Goal: Information Seeking & Learning: Learn about a topic

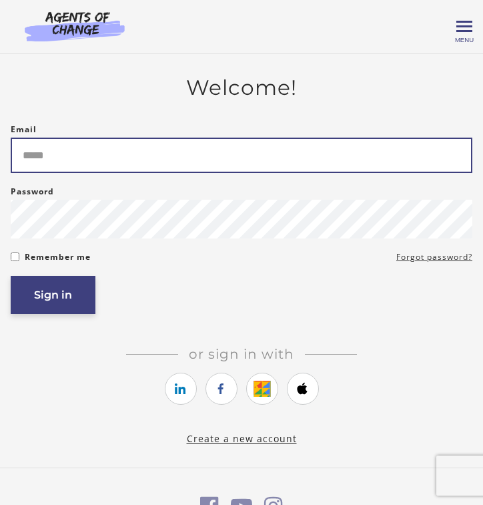
type input "**********"
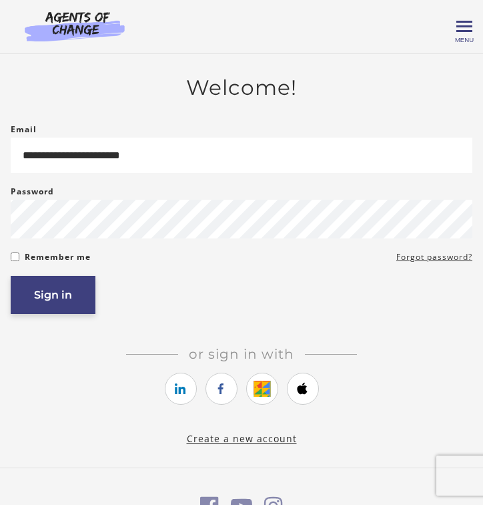
click at [39, 300] on button "Sign in" at bounding box center [53, 295] width 85 height 38
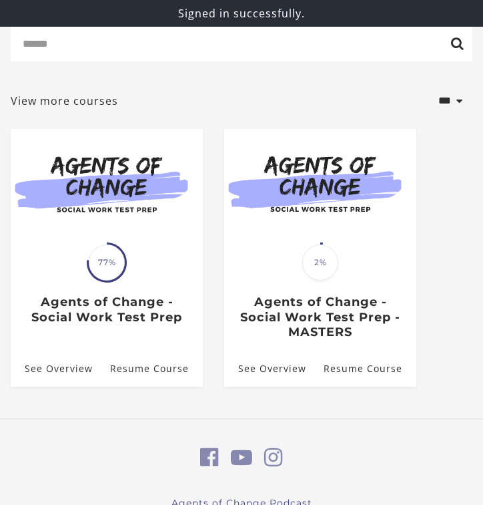
scroll to position [122, 0]
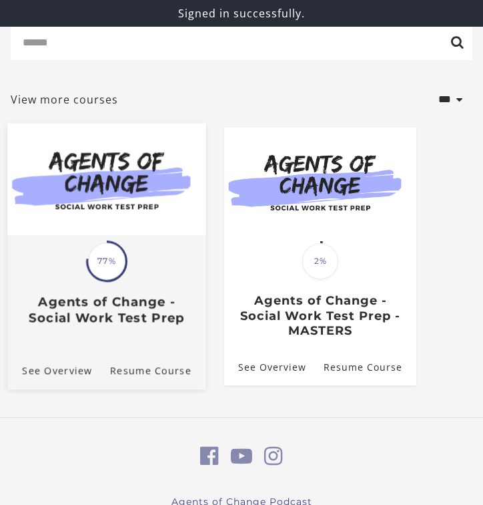
click at [103, 266] on span "77%" at bounding box center [106, 261] width 37 height 37
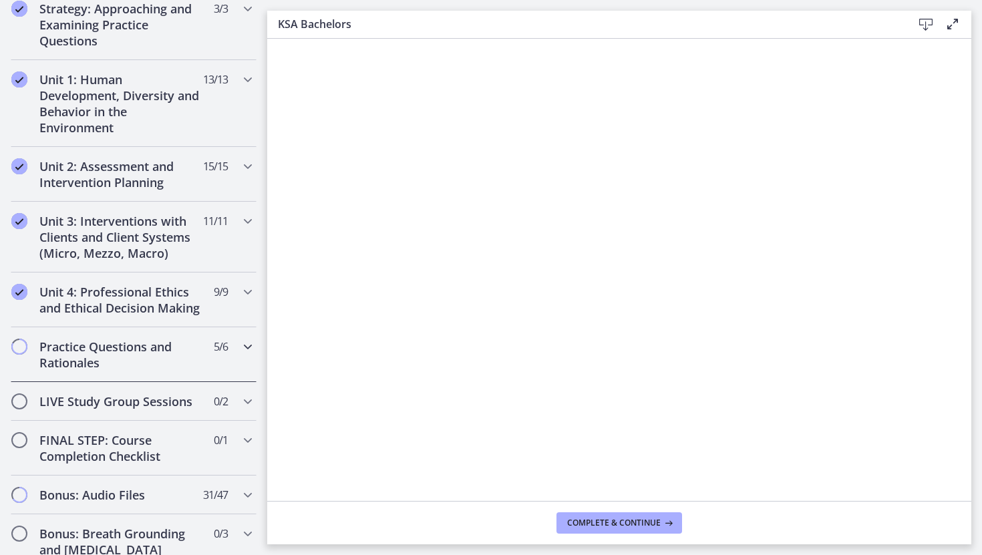
scroll to position [903, 0]
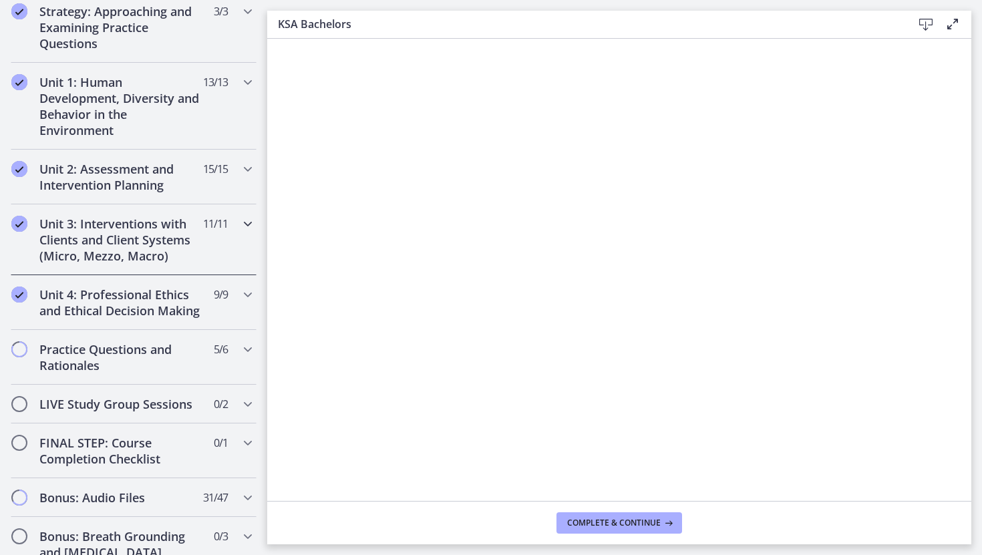
click at [236, 223] on div "Unit 3: Interventions with Clients and Client Systems (Micro, Mezzo, Macro) 11 …" at bounding box center [134, 239] width 246 height 71
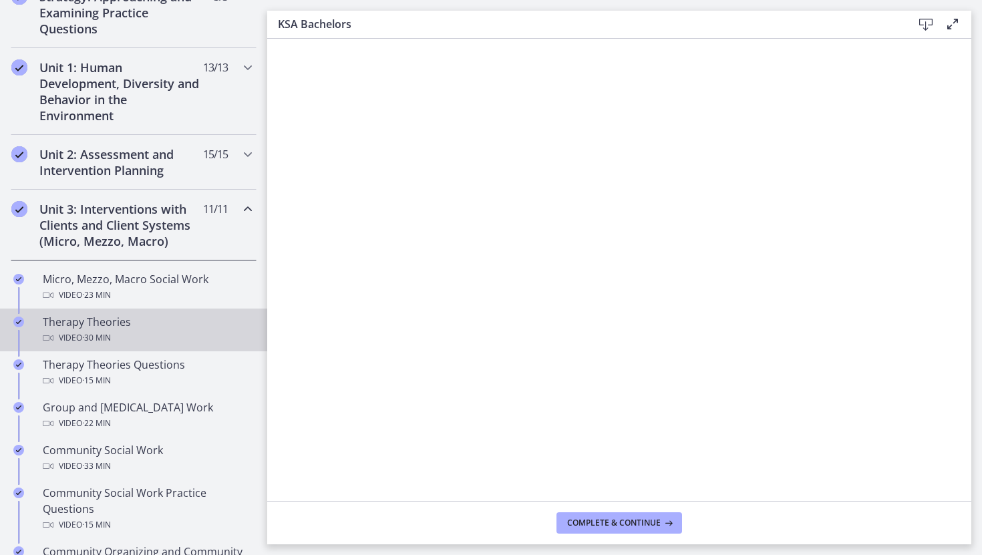
scroll to position [276, 0]
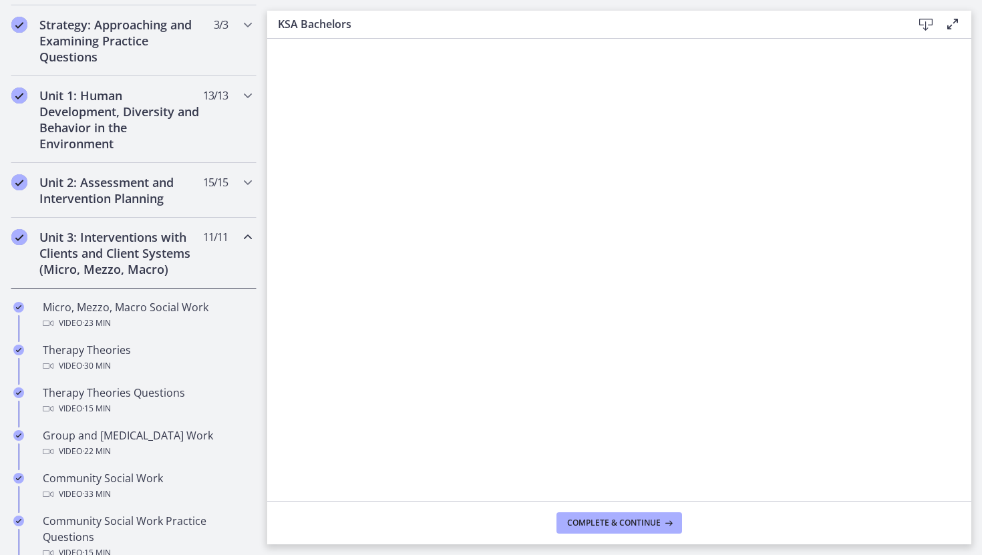
click at [218, 242] on span "11 / 11 Completed" at bounding box center [215, 237] width 25 height 16
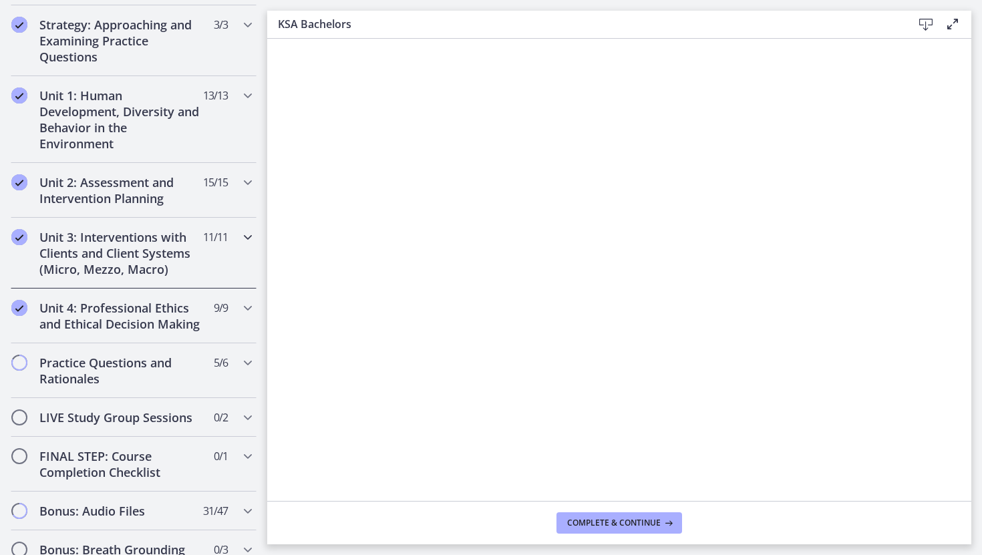
click at [135, 252] on h2 "Unit 3: Interventions with Clients and Client Systems (Micro, Mezzo, Macro)" at bounding box center [120, 253] width 163 height 48
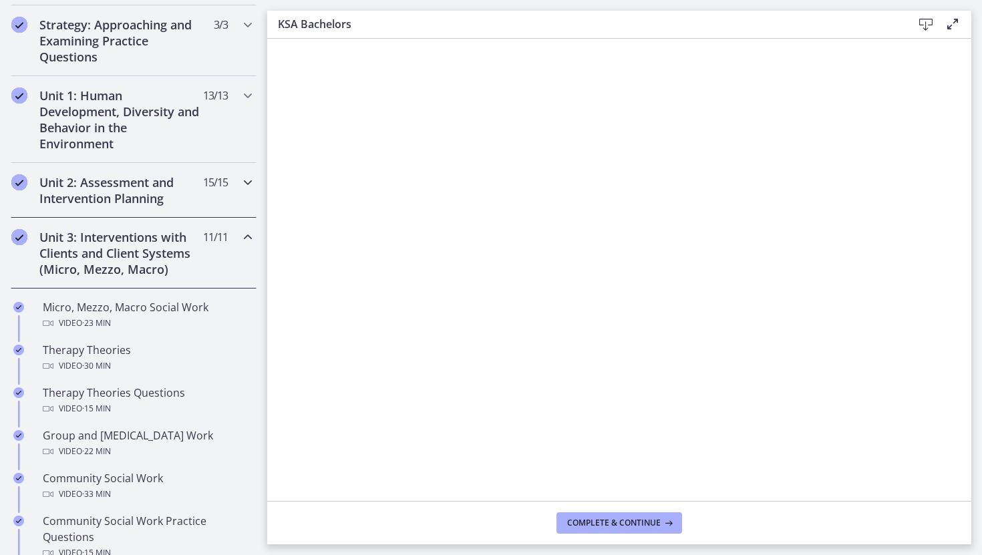
click at [113, 180] on h2 "Unit 2: Assessment and Intervention Planning" at bounding box center [120, 190] width 163 height 32
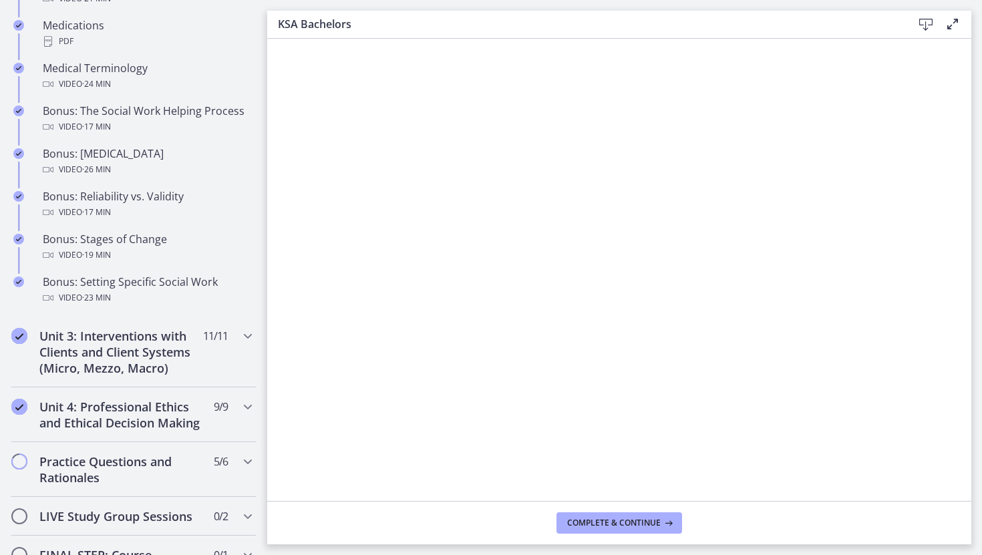
scroll to position [960, 0]
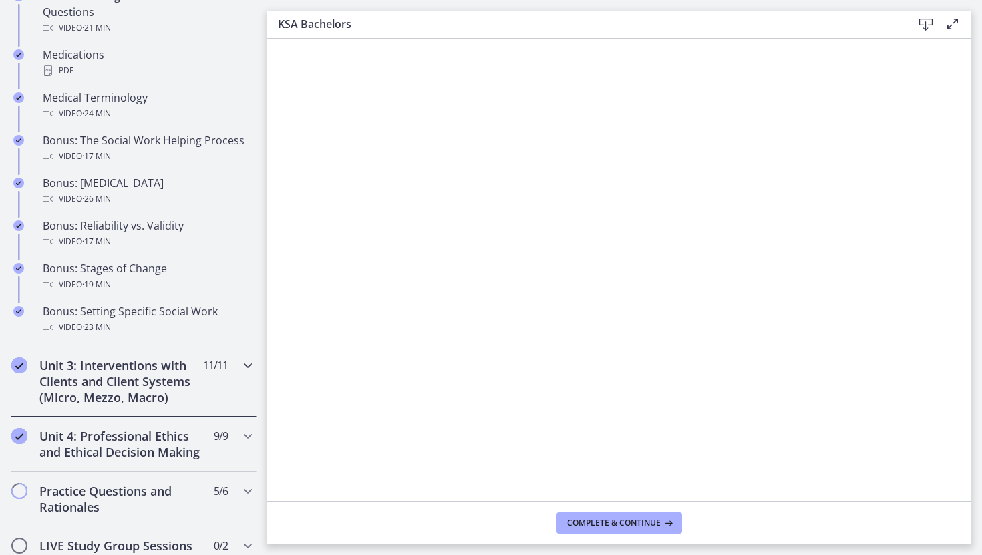
click at [53, 391] on h2 "Unit 3: Interventions with Clients and Client Systems (Micro, Mezzo, Macro)" at bounding box center [120, 381] width 163 height 48
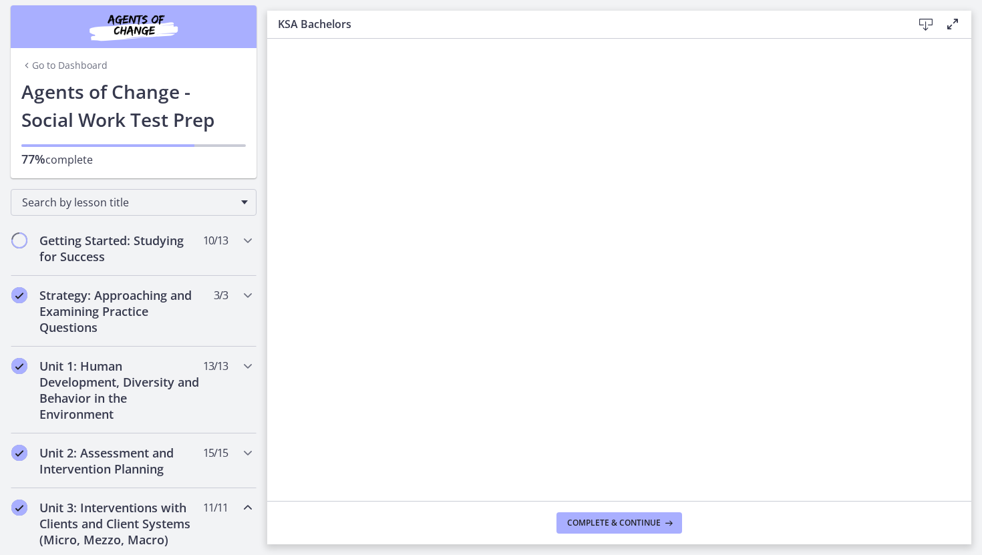
scroll to position [1, 0]
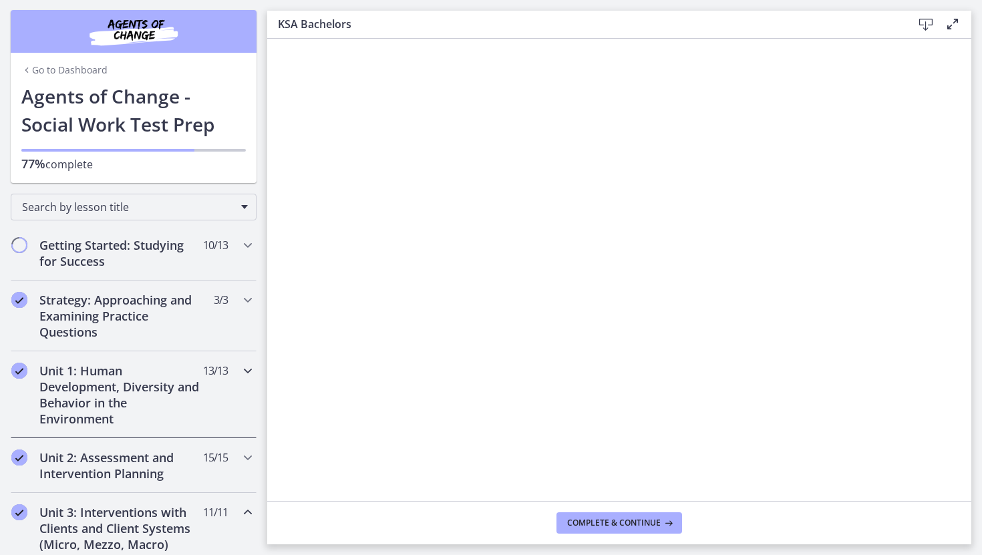
click at [60, 395] on h2 "Unit 1: Human Development, Diversity and Behavior in the Environment" at bounding box center [120, 395] width 163 height 64
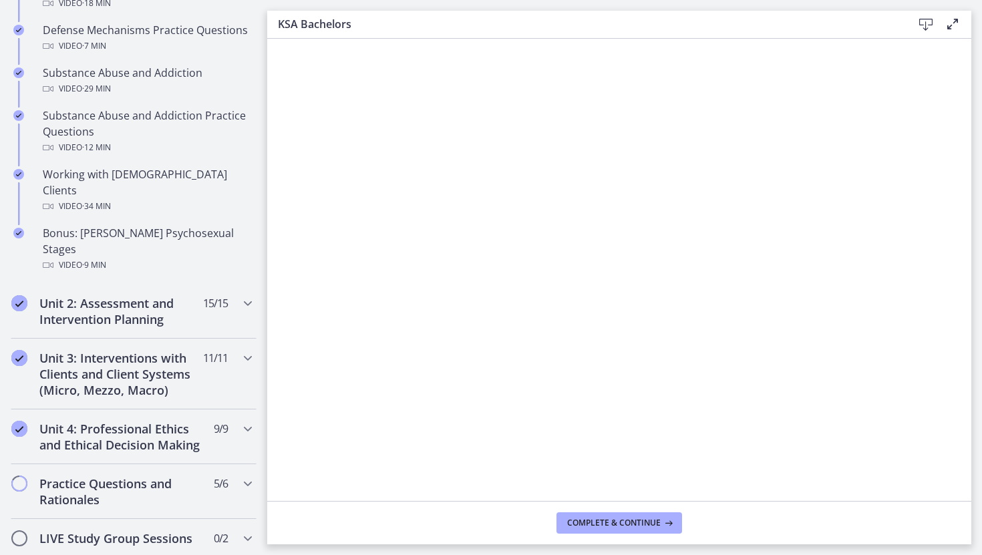
scroll to position [835, 0]
click at [97, 294] on h2 "Unit 2: Assessment and Intervention Planning" at bounding box center [120, 310] width 163 height 32
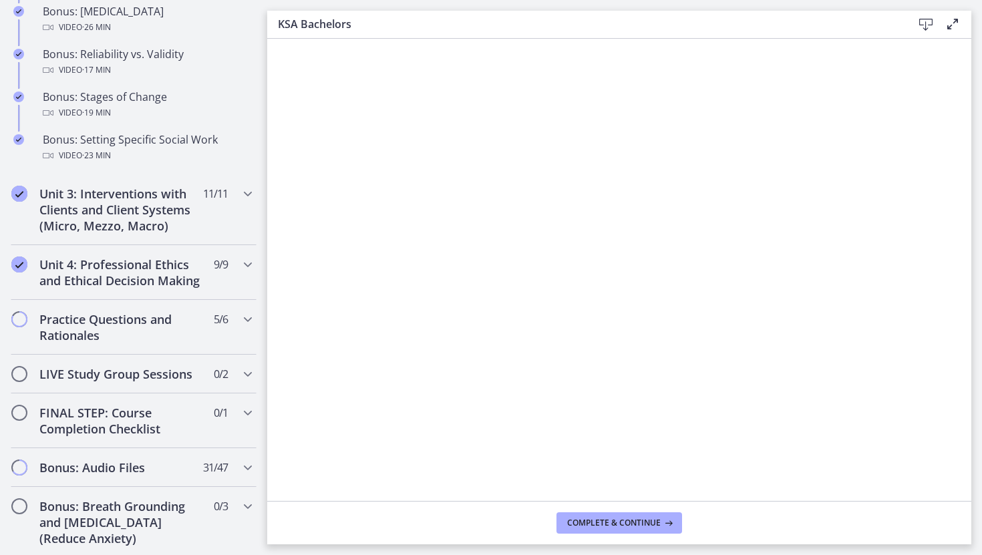
scroll to position [1243, 0]
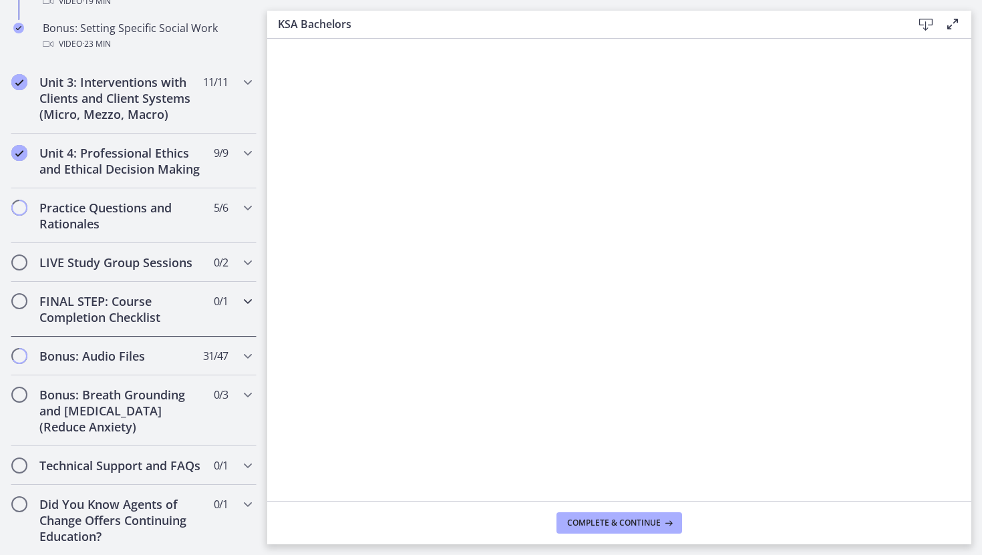
click at [70, 304] on h2 "FINAL STEP: Course Completion Checklist" at bounding box center [120, 309] width 163 height 32
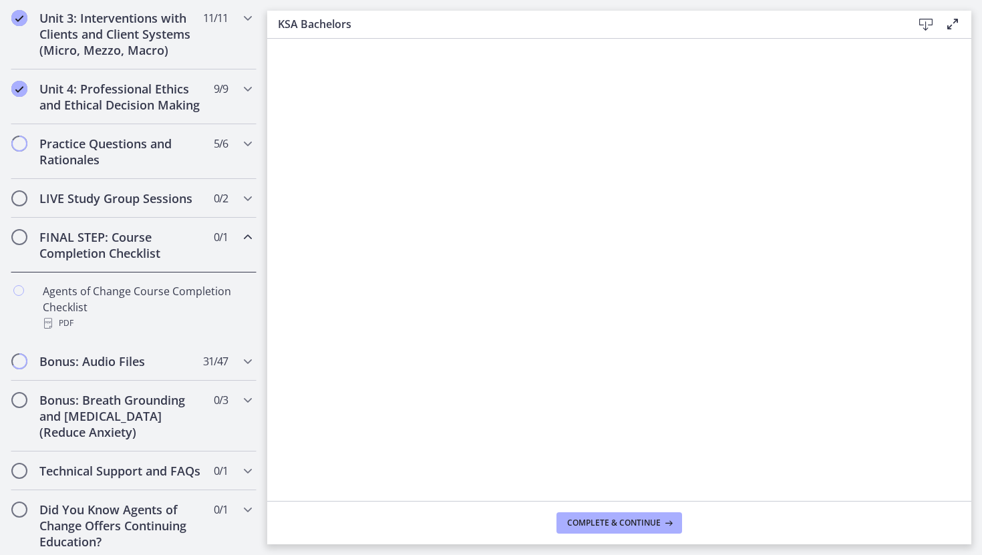
scroll to position [495, 0]
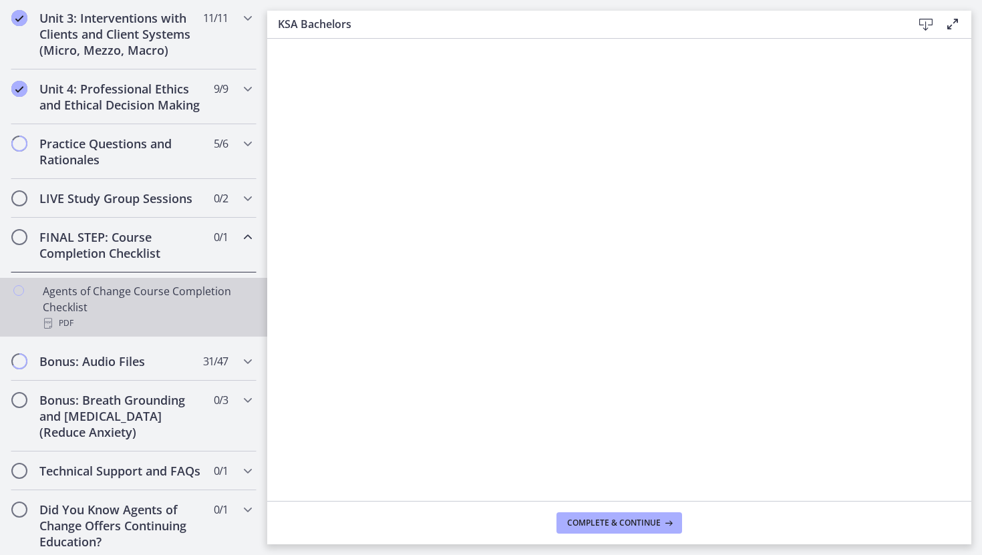
click at [123, 298] on div "Agents of Change Course Completion Checklist PDF" at bounding box center [147, 307] width 208 height 48
click at [78, 418] on h2 "Bonus: Breath Grounding and [MEDICAL_DATA] (Reduce Anxiety)" at bounding box center [120, 416] width 163 height 48
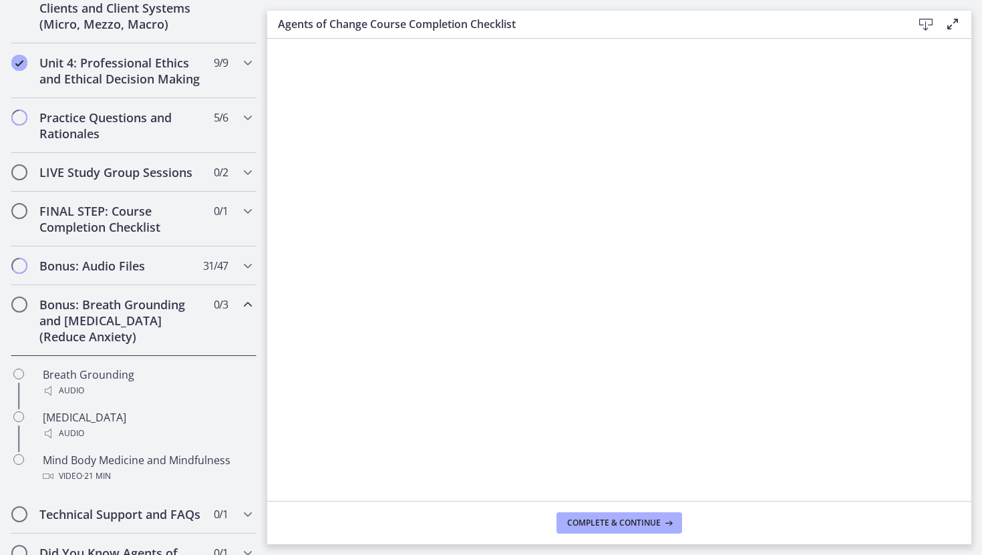
scroll to position [570, 0]
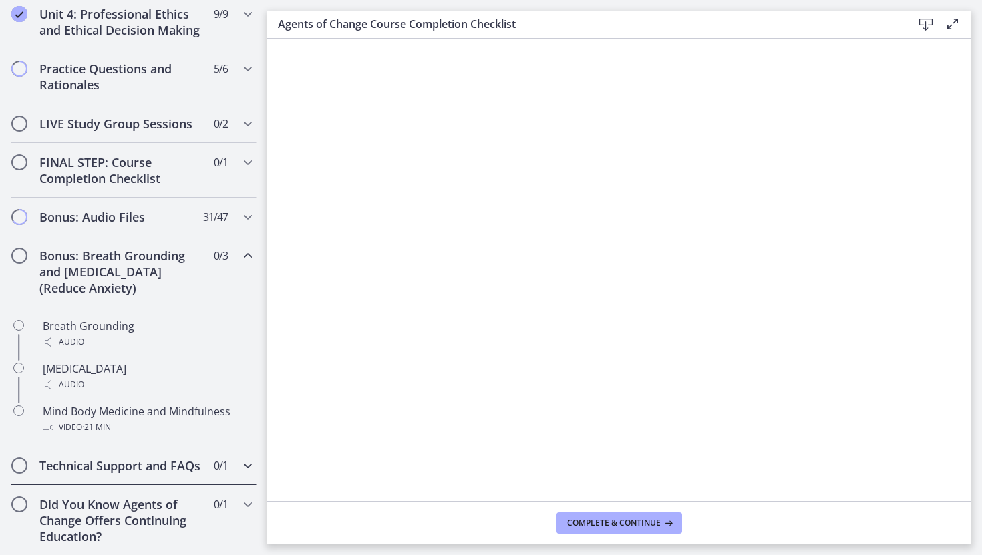
click at [73, 458] on h2 "Technical Support and FAQs" at bounding box center [120, 465] width 163 height 16
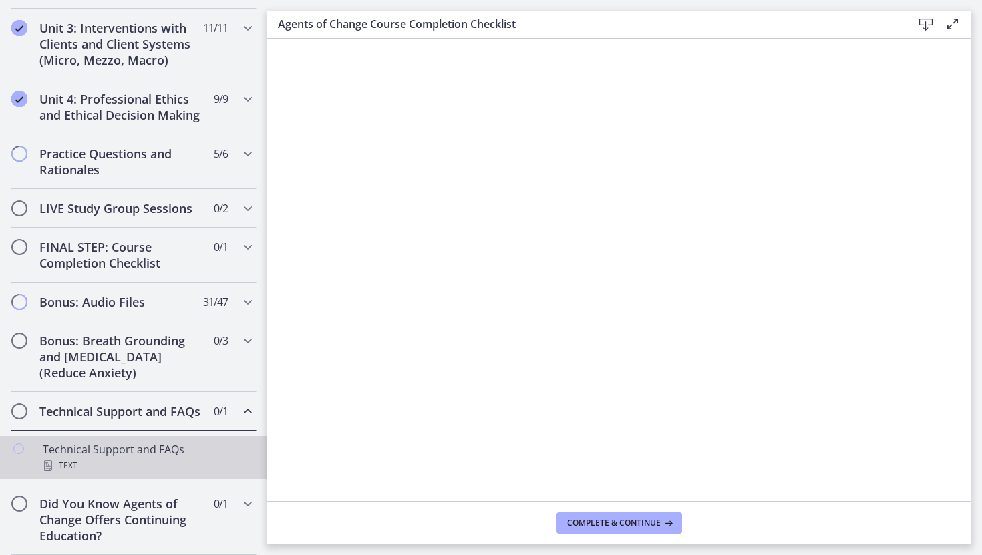
scroll to position [484, 0]
click at [78, 459] on div "Text" at bounding box center [147, 466] width 208 height 16
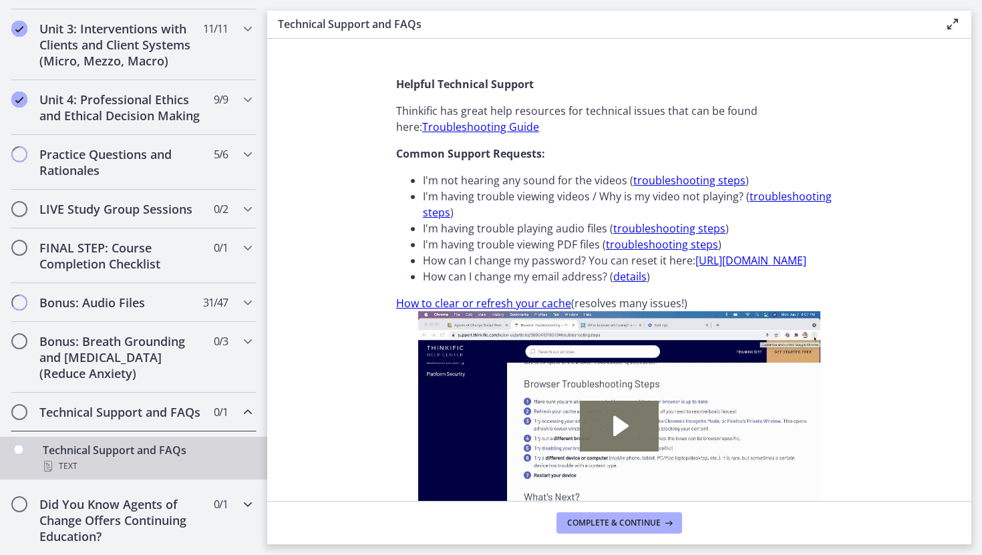
click at [73, 504] on h2 "Did You Know Agents of Change Offers Continuing Education?" at bounding box center [120, 520] width 163 height 48
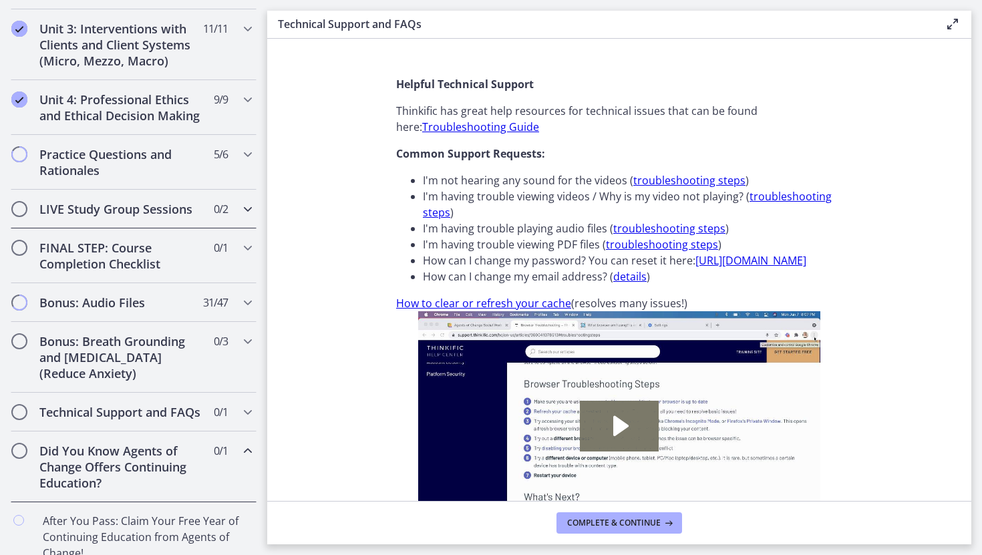
click at [86, 212] on h2 "LIVE Study Group Sessions" at bounding box center [120, 209] width 163 height 16
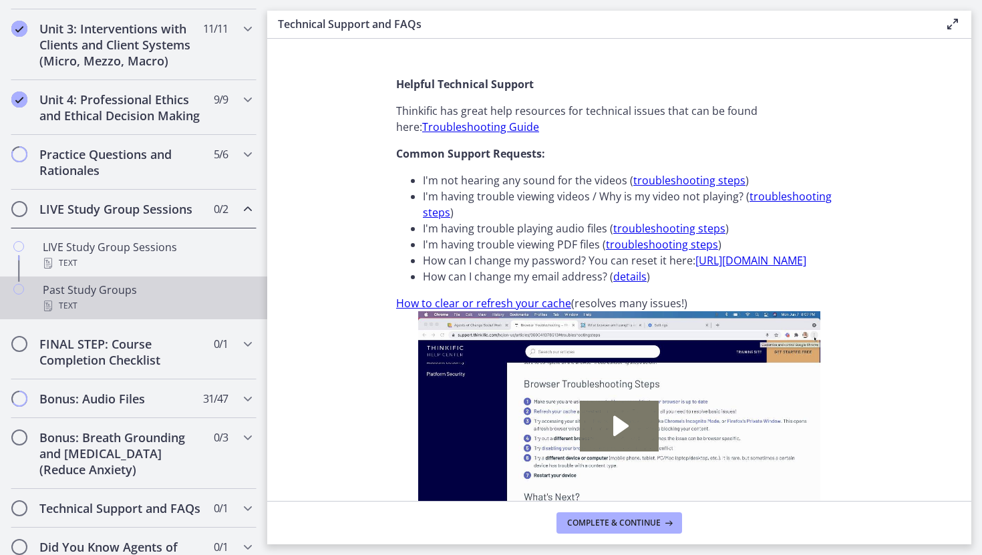
click at [71, 299] on div "Text" at bounding box center [147, 306] width 208 height 16
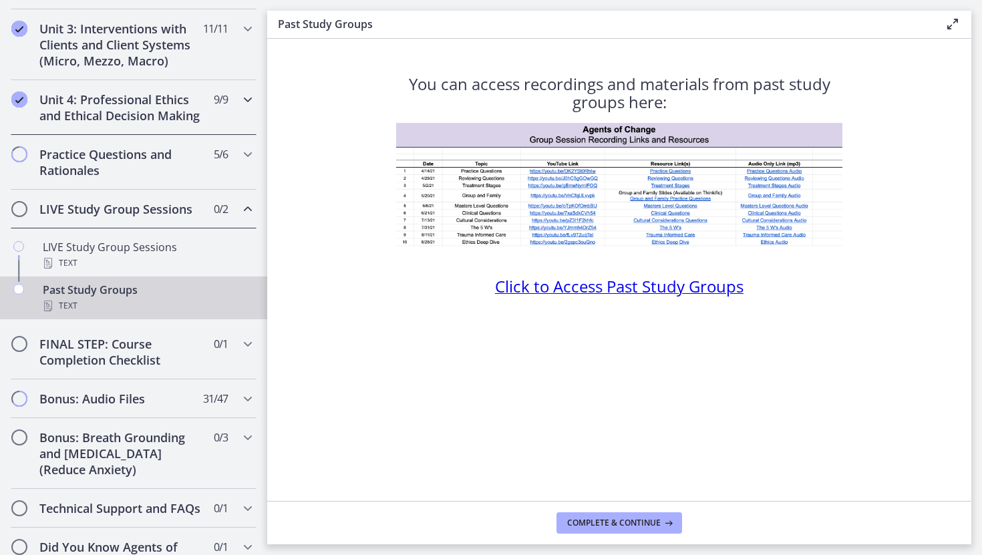
click at [106, 106] on h2 "Unit 4: Professional Ethics and Ethical Decision Making" at bounding box center [120, 107] width 163 height 32
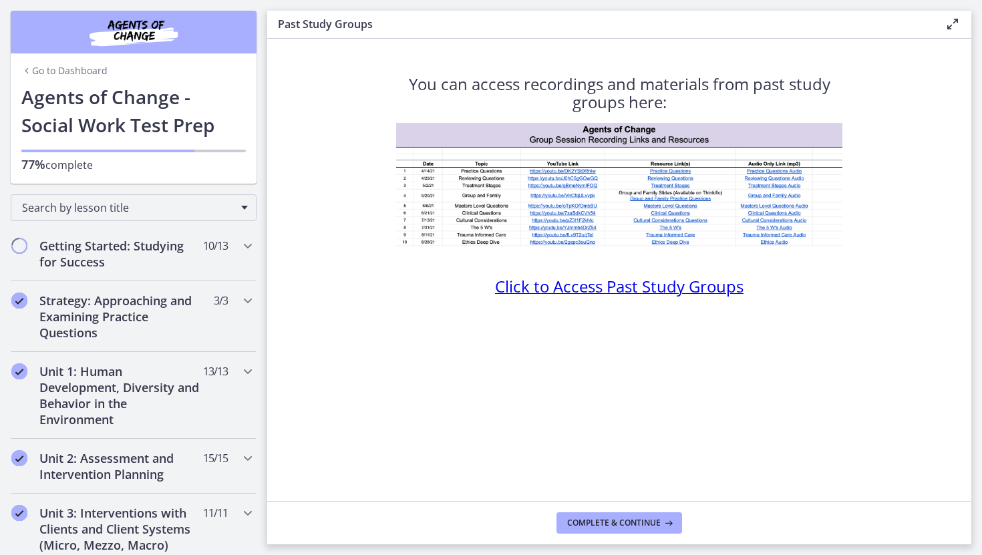
click at [31, 71] on icon "Chapters" at bounding box center [26, 70] width 11 height 11
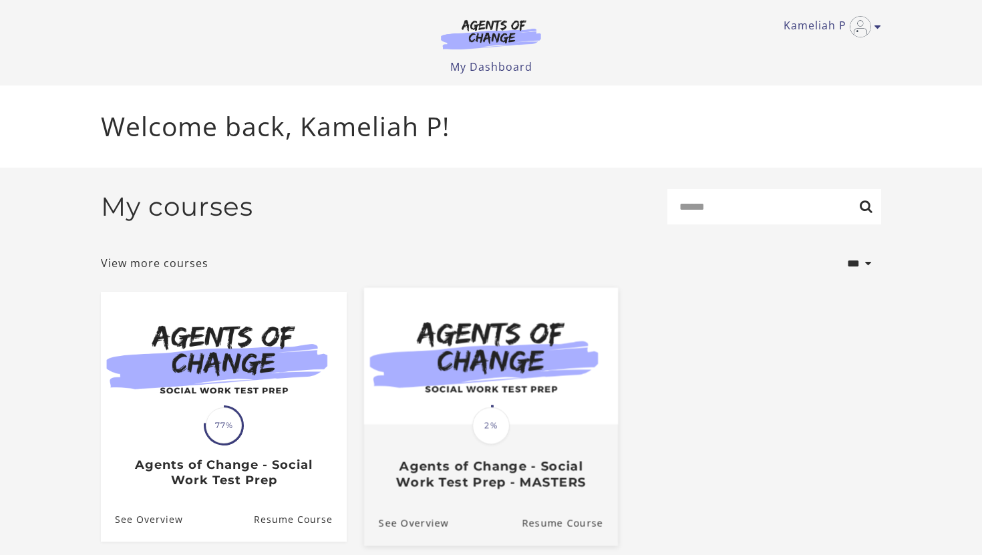
click at [457, 457] on div "Translation missing: en.liquid.partials.dashboard_course_card.progress_descript…" at bounding box center [491, 457] width 254 height 64
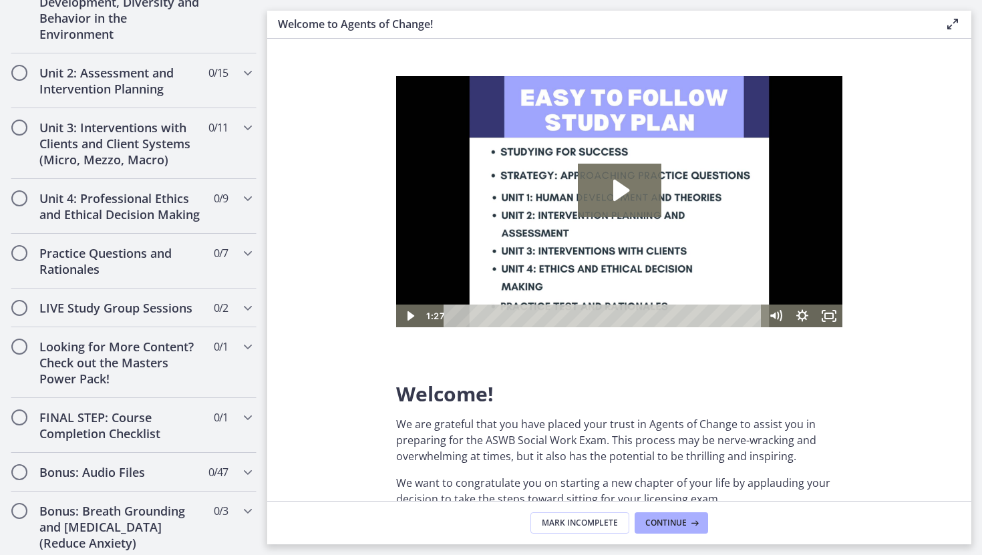
scroll to position [1058, 0]
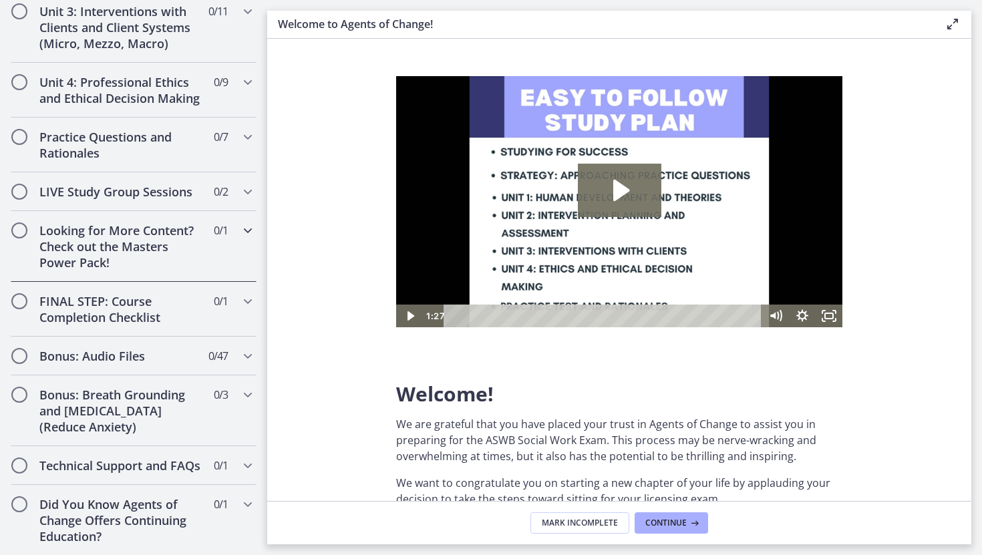
click at [147, 243] on h2 "Looking for More Content? Check out the Masters Power Pack!" at bounding box center [120, 246] width 163 height 48
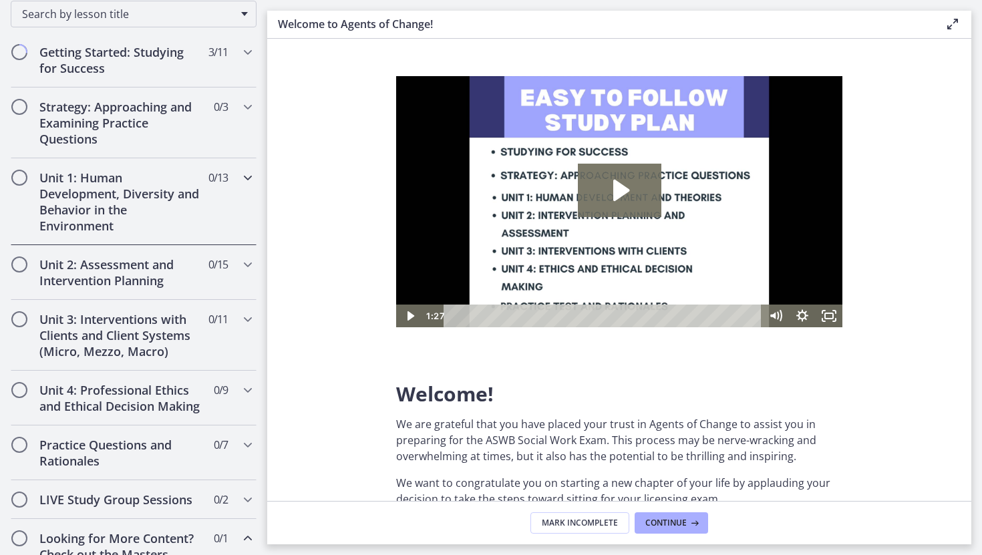
scroll to position [226, 0]
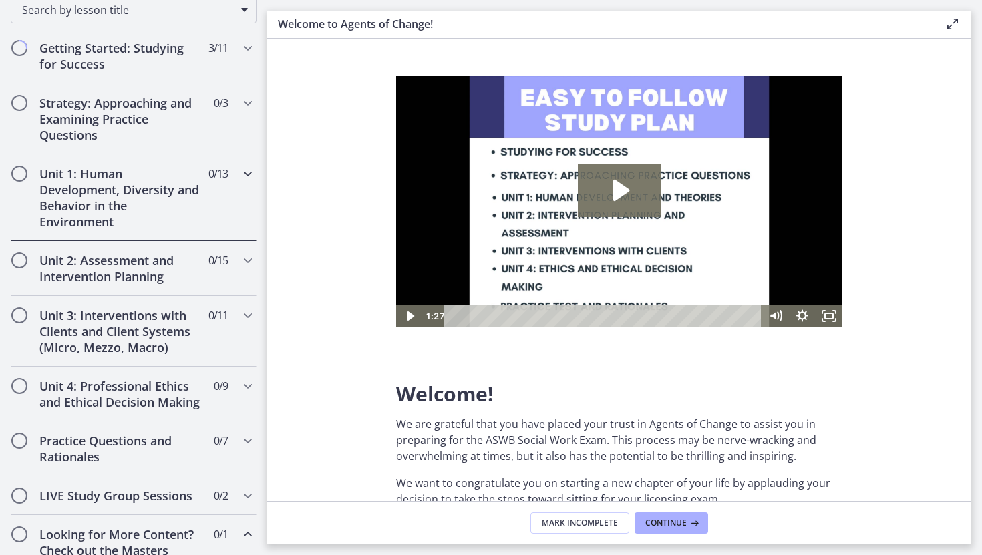
click at [80, 184] on h2 "Unit 1: Human Development, Diversity and Behavior in the Environment" at bounding box center [120, 198] width 163 height 64
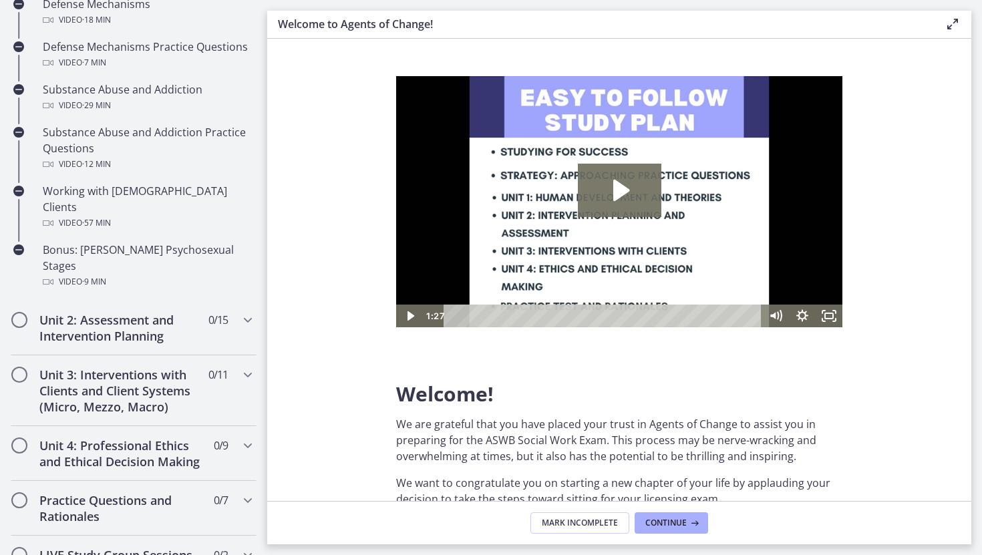
scroll to position [899, 0]
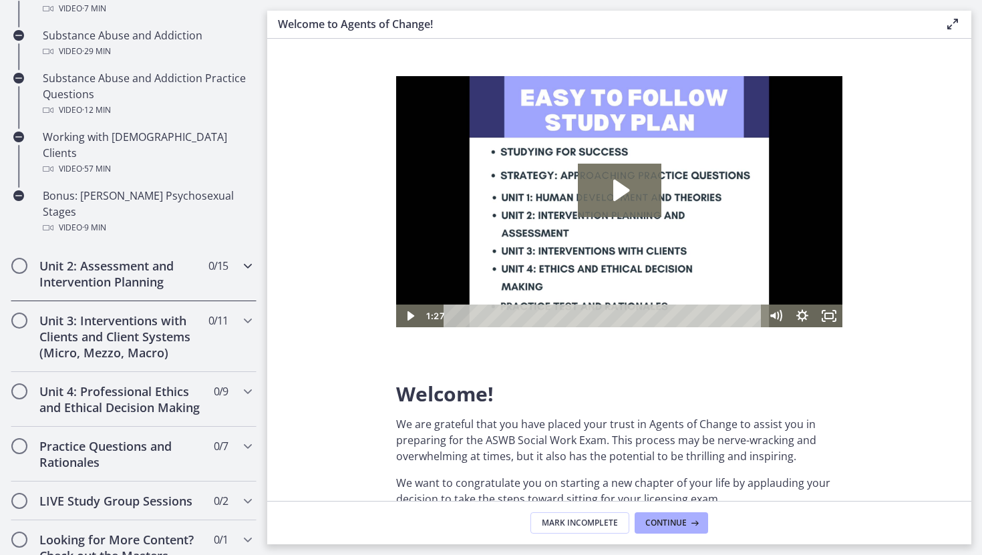
click at [83, 258] on h2 "Unit 2: Assessment and Intervention Planning" at bounding box center [120, 274] width 163 height 32
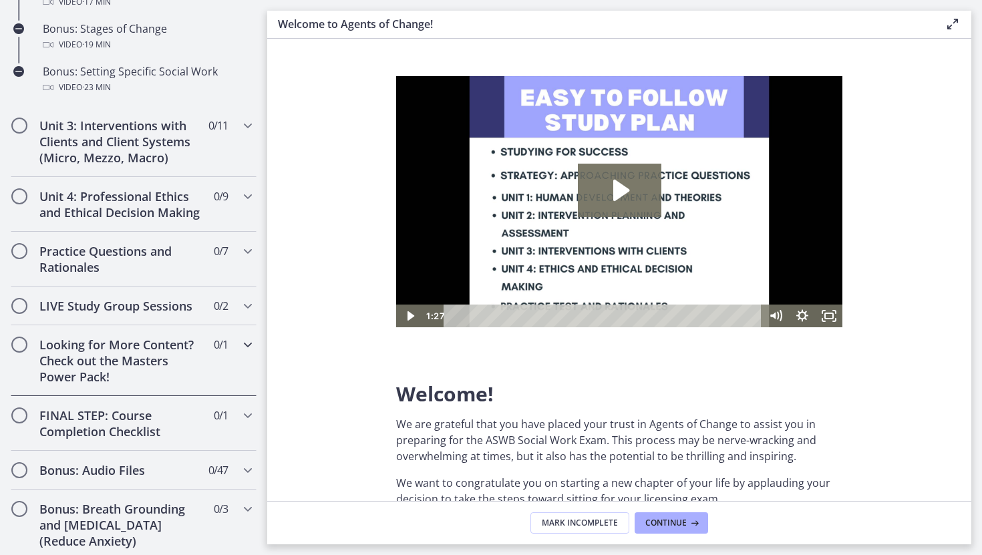
scroll to position [1235, 0]
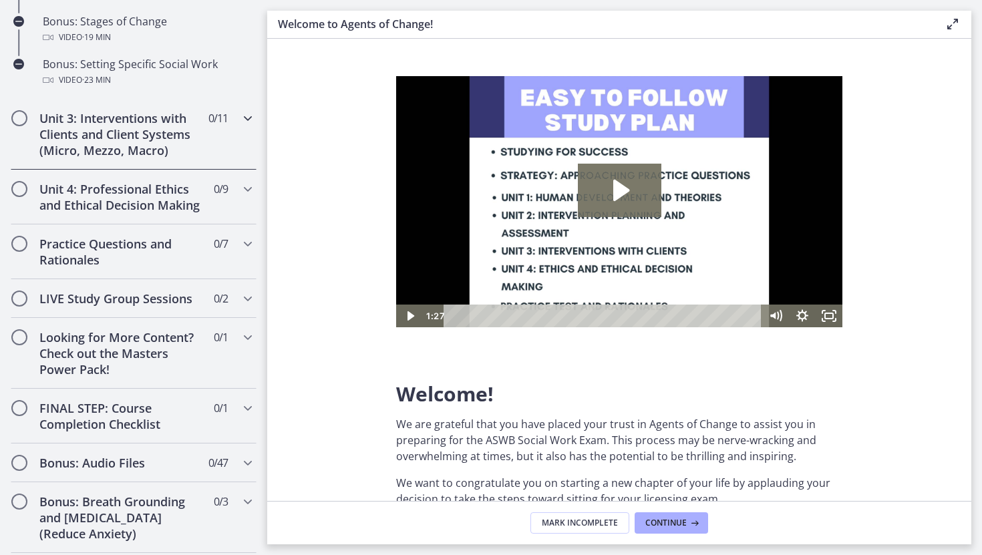
click at [73, 156] on h2 "Unit 3: Interventions with Clients and Client Systems (Micro, Mezzo, Macro)" at bounding box center [120, 134] width 163 height 48
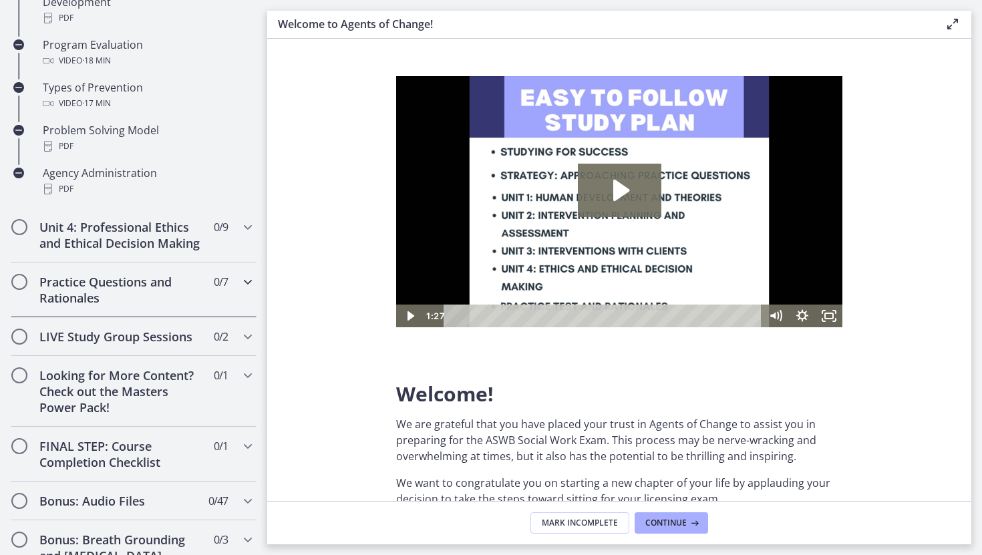
scroll to position [879, 0]
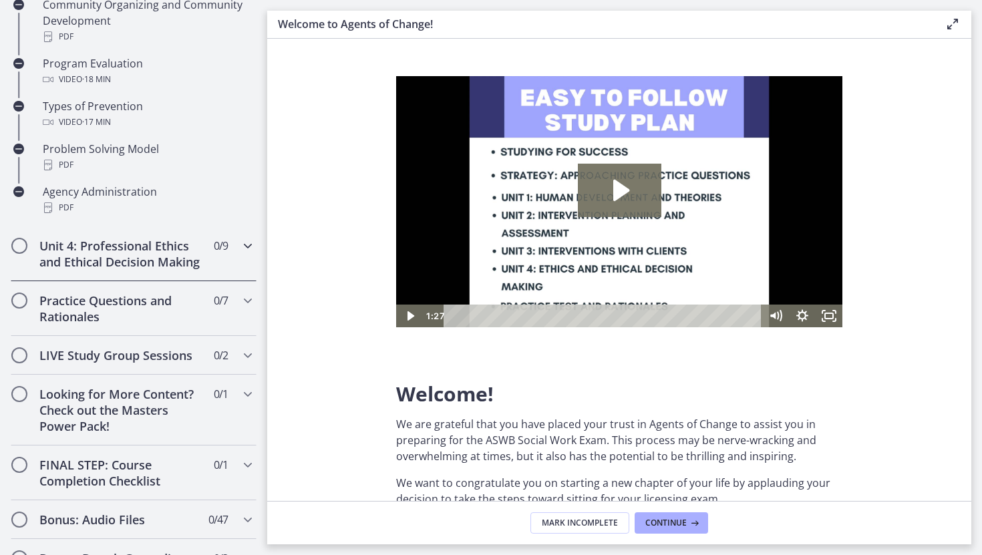
click at [73, 266] on h2 "Unit 4: Professional Ethics and Ethical Decision Making" at bounding box center [120, 254] width 163 height 32
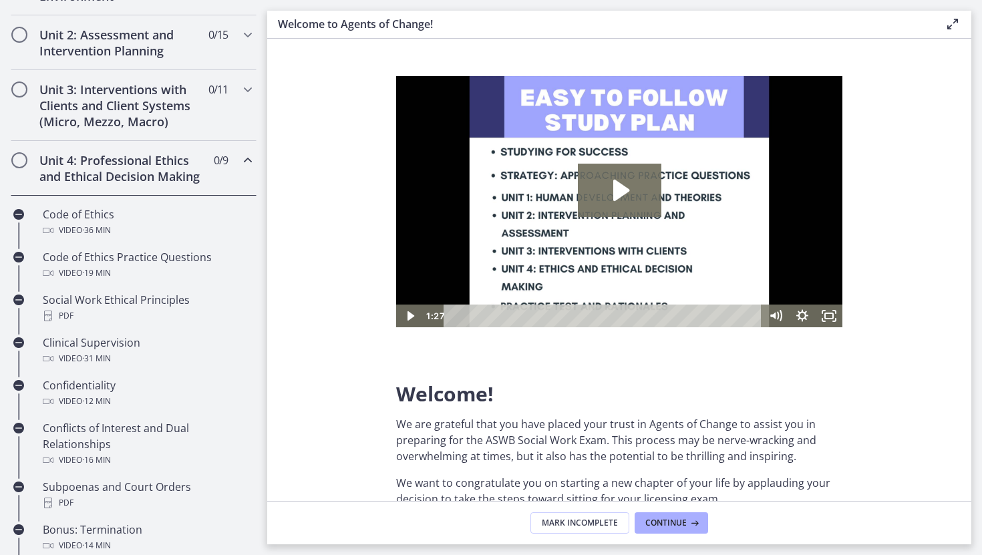
scroll to position [0, 0]
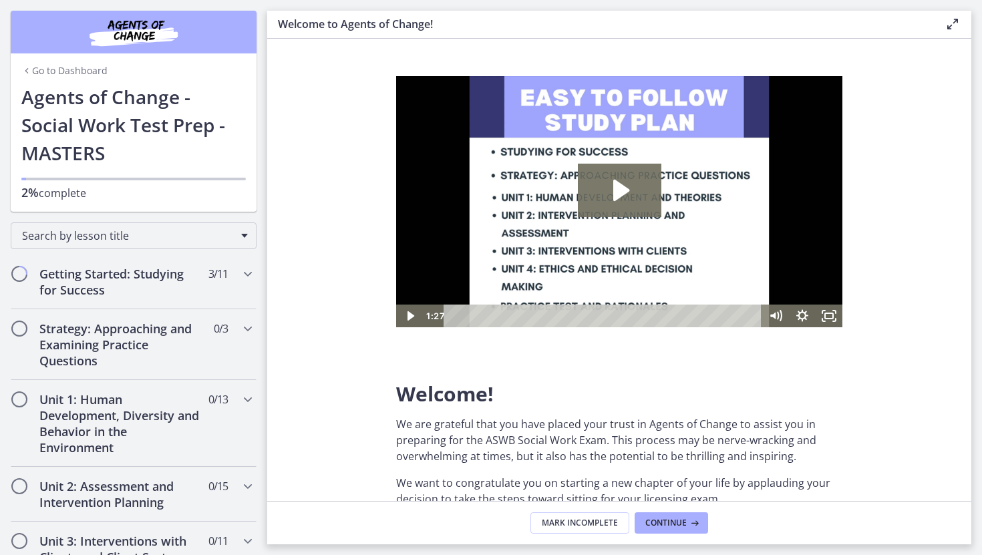
click at [34, 74] on link "Go to Dashboard" at bounding box center [64, 70] width 86 height 13
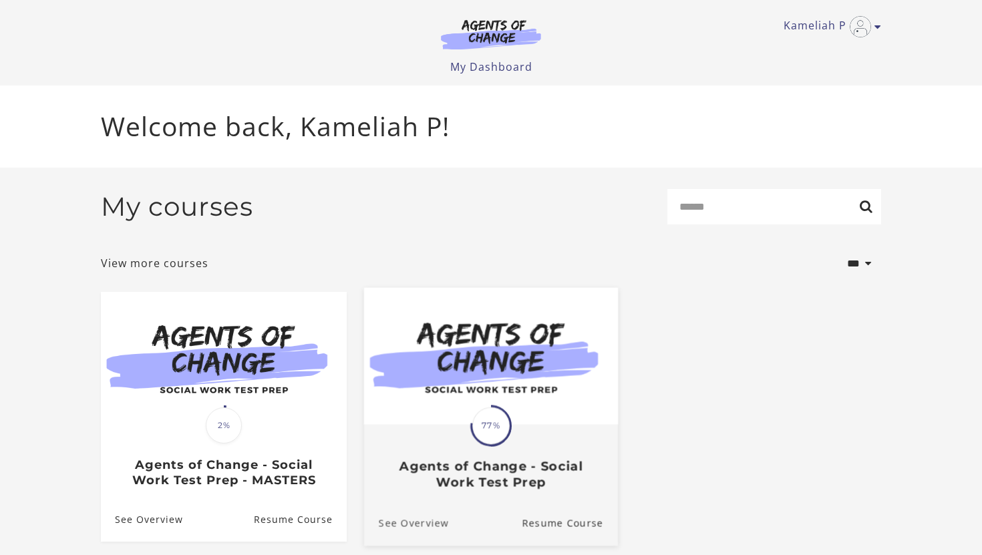
click at [407, 526] on link "See Overview" at bounding box center [406, 523] width 85 height 45
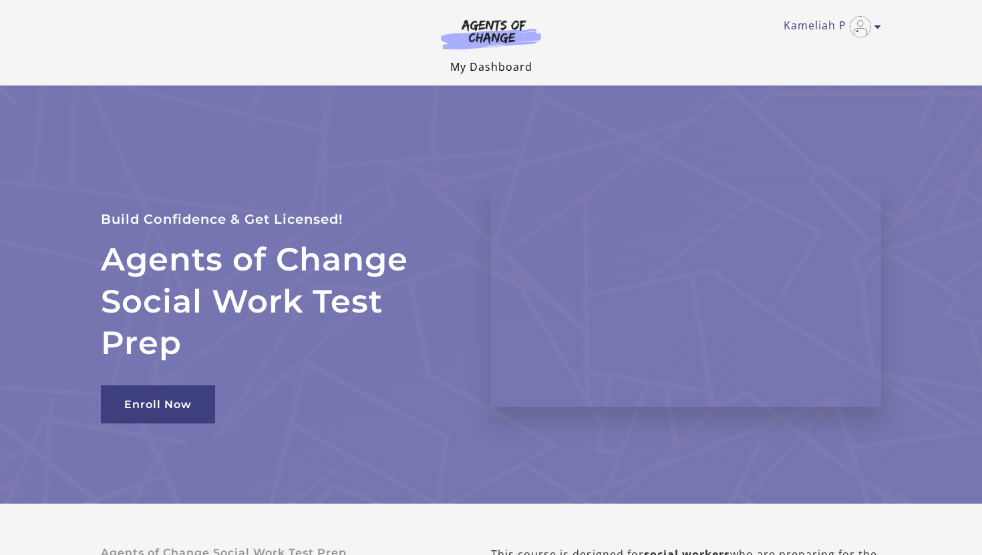
click at [483, 73] on link "My Dashboard" at bounding box center [491, 66] width 82 height 15
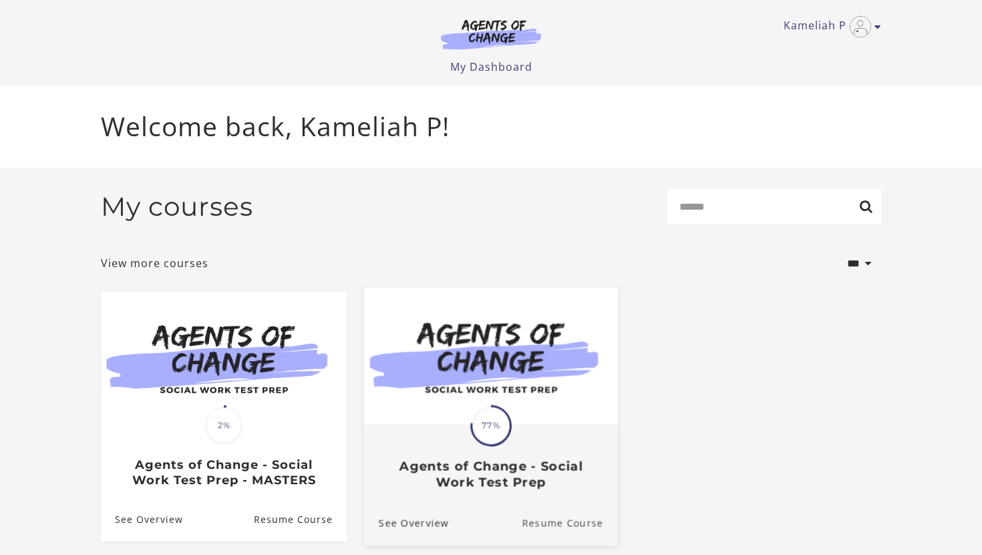
click at [547, 527] on link "Resume Course" at bounding box center [570, 523] width 96 height 45
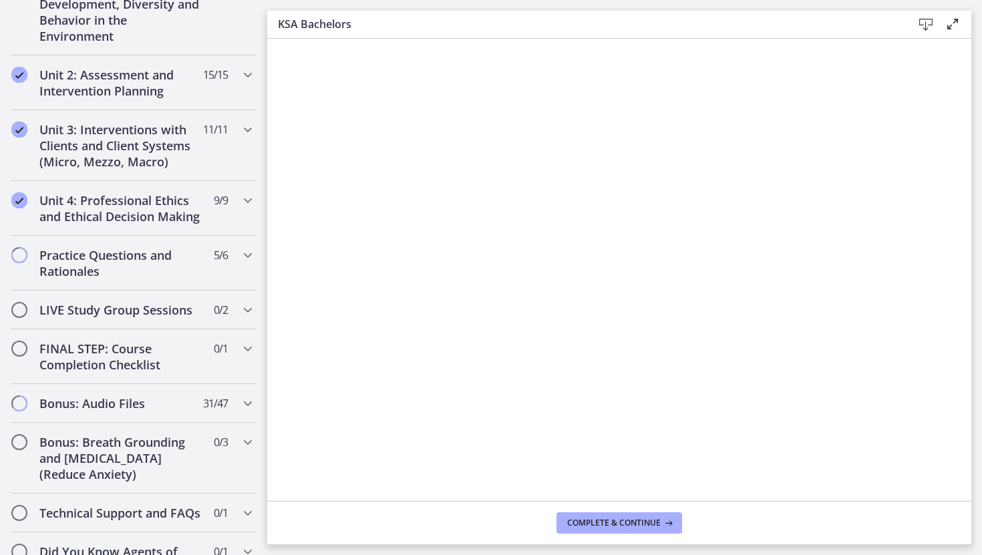
scroll to position [1045, 0]
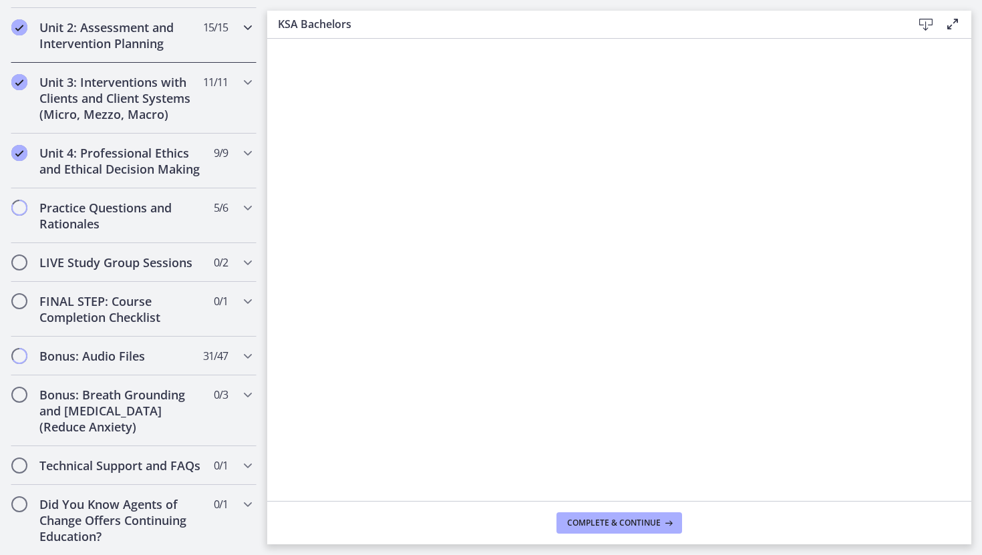
click at [109, 29] on h2 "Unit 2: Assessment and Intervention Planning" at bounding box center [120, 35] width 163 height 32
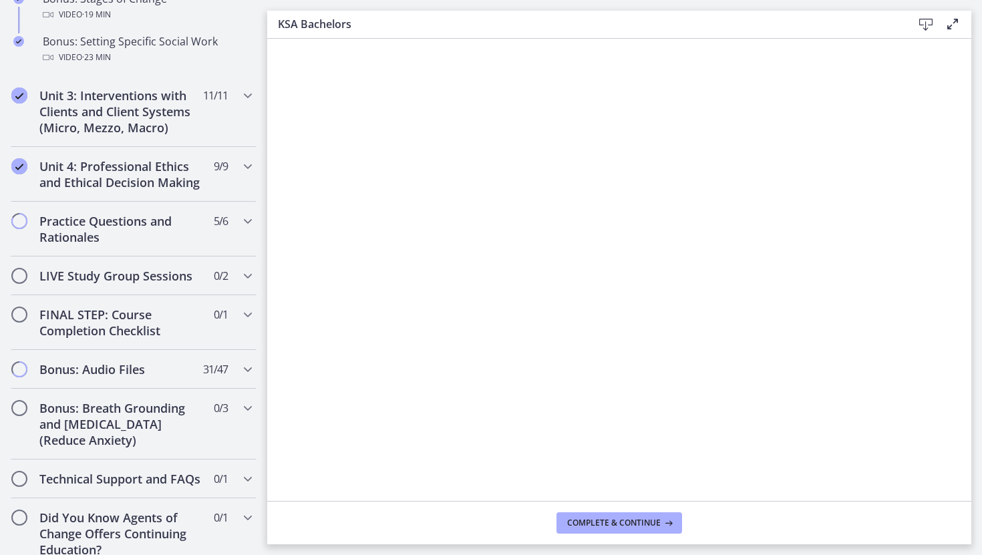
scroll to position [1243, 0]
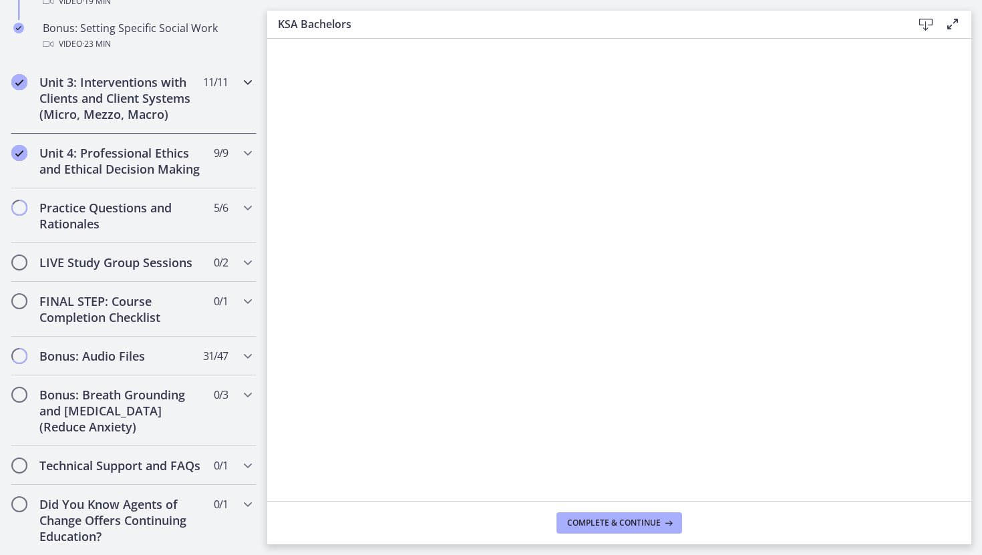
click at [114, 104] on h2 "Unit 3: Interventions with Clients and Client Systems (Micro, Mezzo, Macro)" at bounding box center [120, 98] width 163 height 48
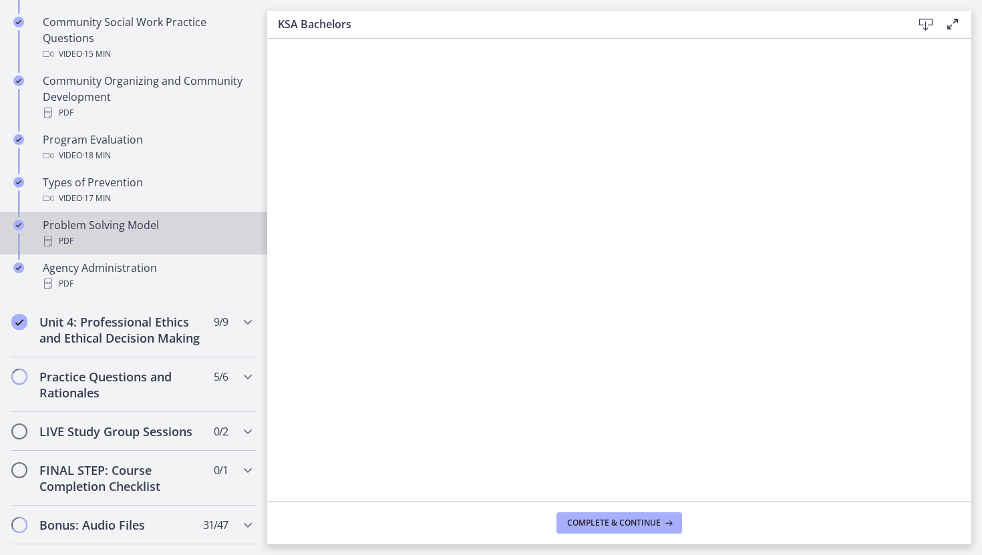
scroll to position [779, 0]
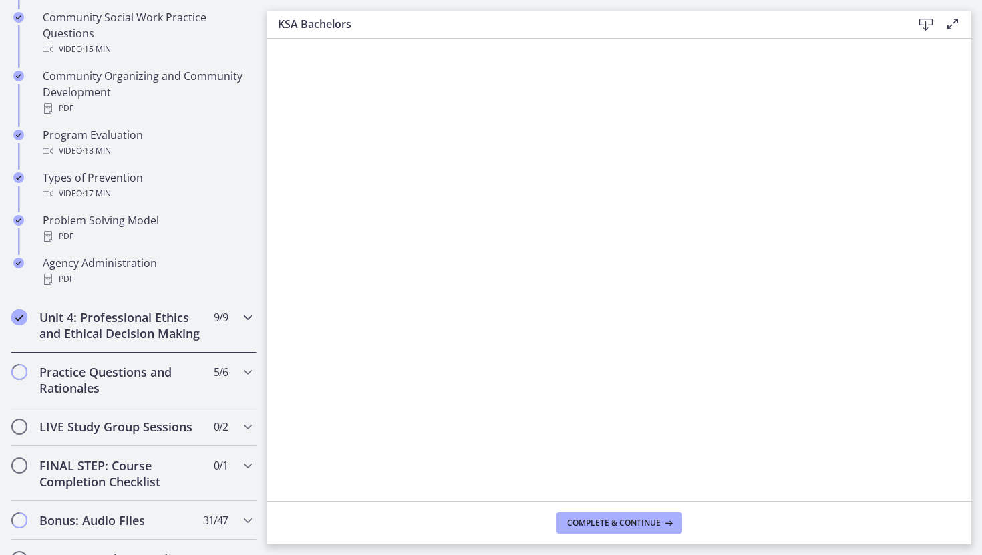
click at [91, 323] on h2 "Unit 4: Professional Ethics and Ethical Decision Making" at bounding box center [120, 325] width 163 height 32
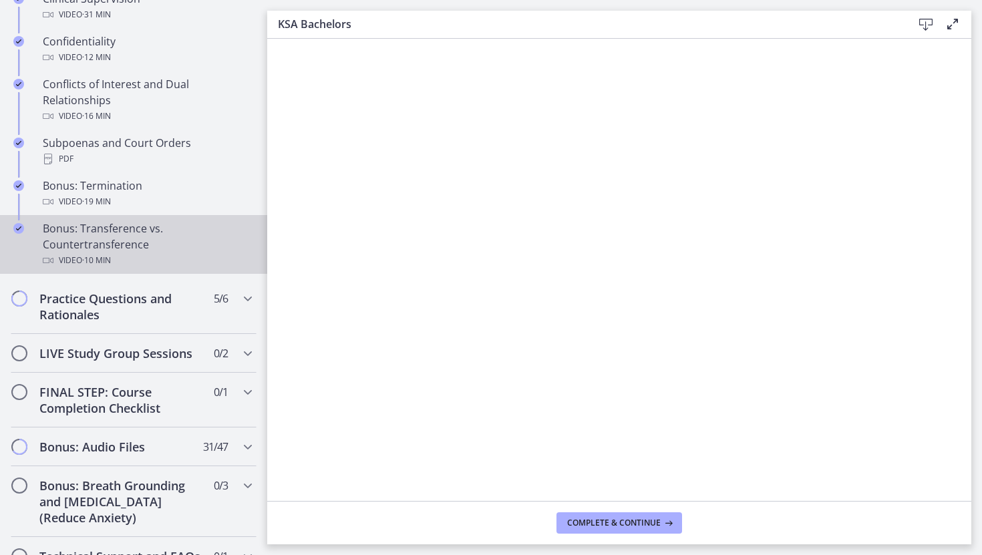
scroll to position [762, 0]
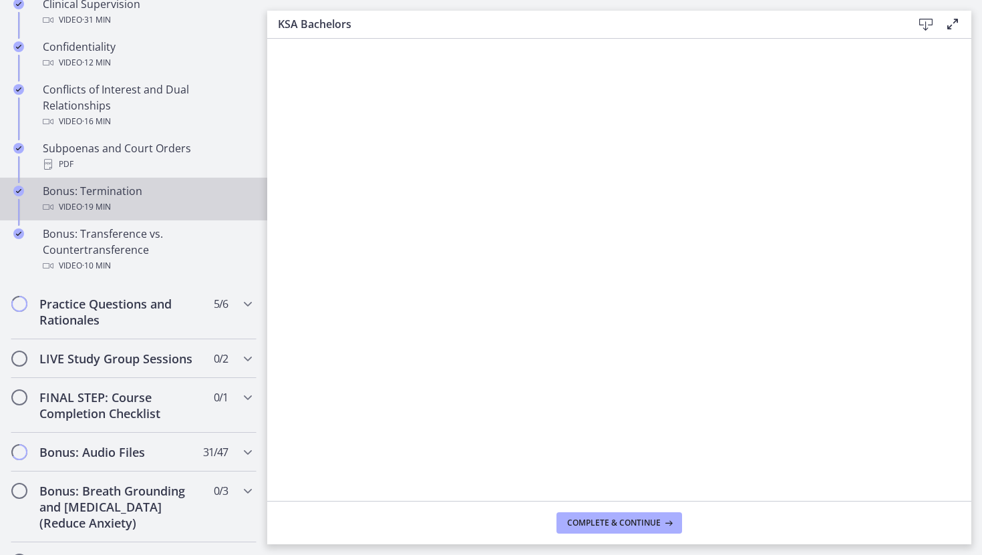
click at [81, 196] on div "Bonus: Termination Video · 19 min" at bounding box center [147, 199] width 208 height 32
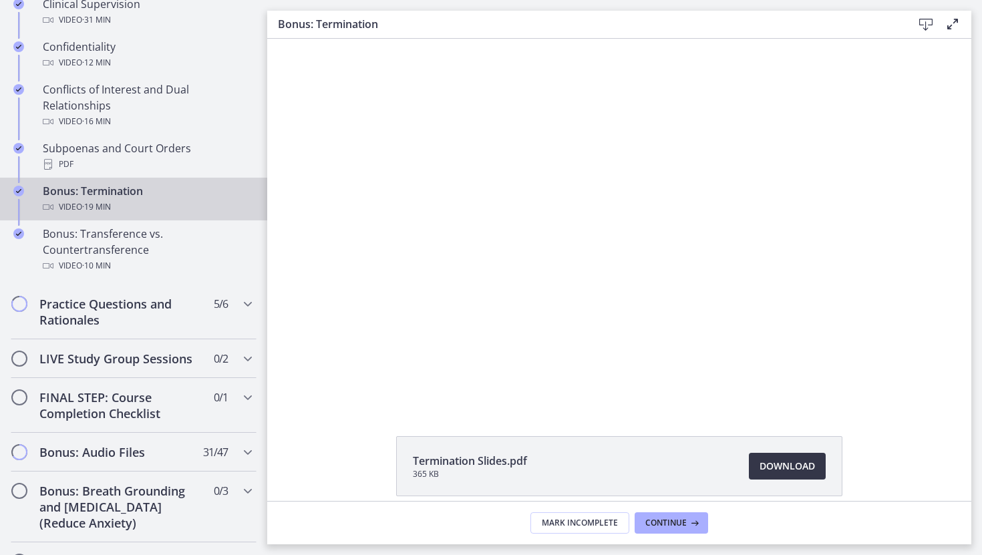
click at [783, 465] on span "Download Opens in a new window" at bounding box center [786, 466] width 55 height 16
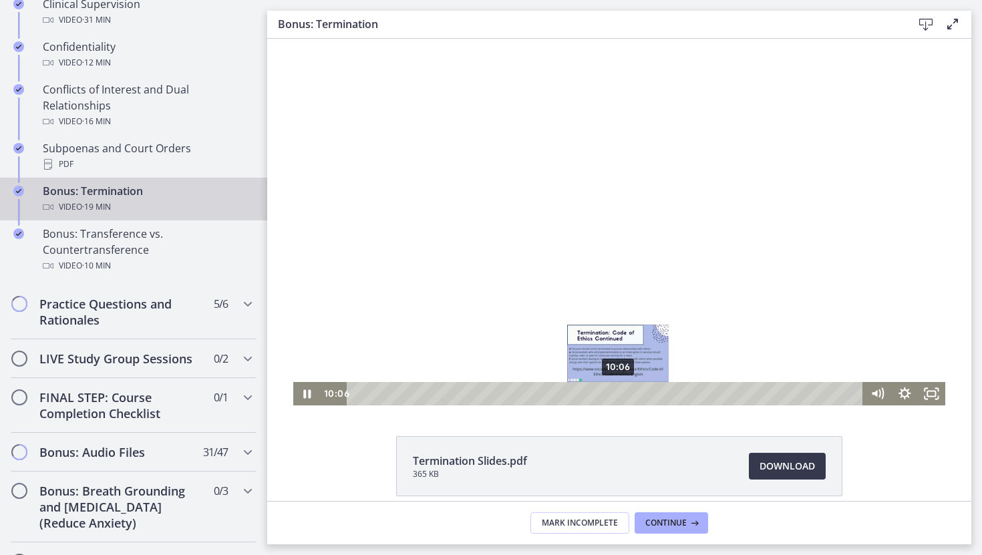
drag, startPoint x: 626, startPoint y: 394, endPoint x: 618, endPoint y: 395, distance: 8.0
click at [618, 395] on div "Playbar" at bounding box center [617, 393] width 7 height 7
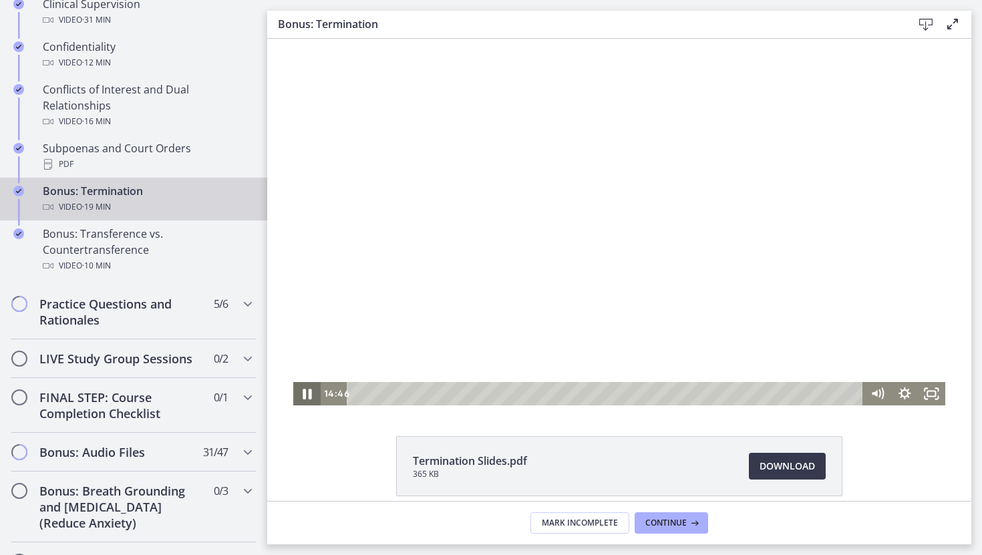
click at [310, 395] on icon "Pause" at bounding box center [306, 394] width 33 height 28
click at [310, 395] on icon "Play Video" at bounding box center [307, 393] width 27 height 23
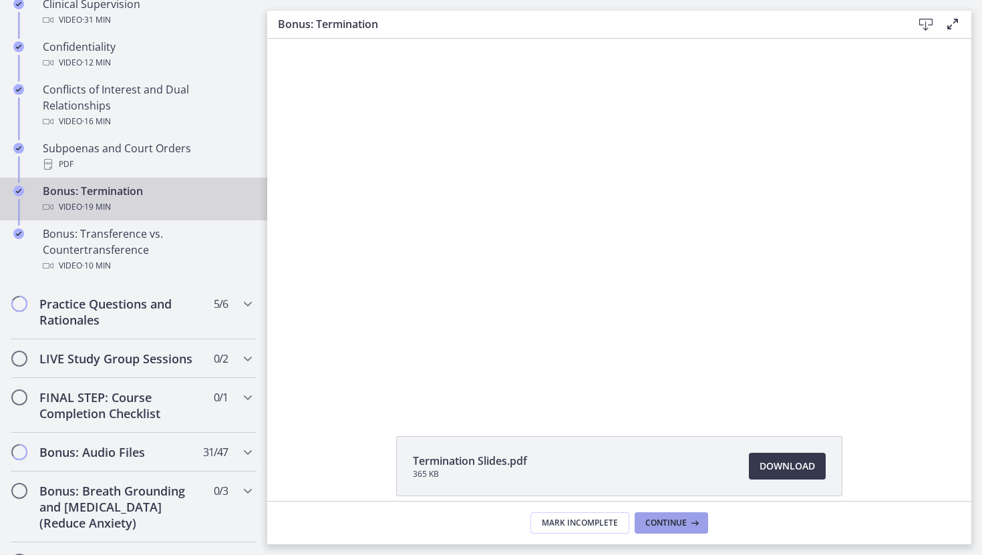
click at [664, 524] on span "Continue" at bounding box center [665, 522] width 41 height 11
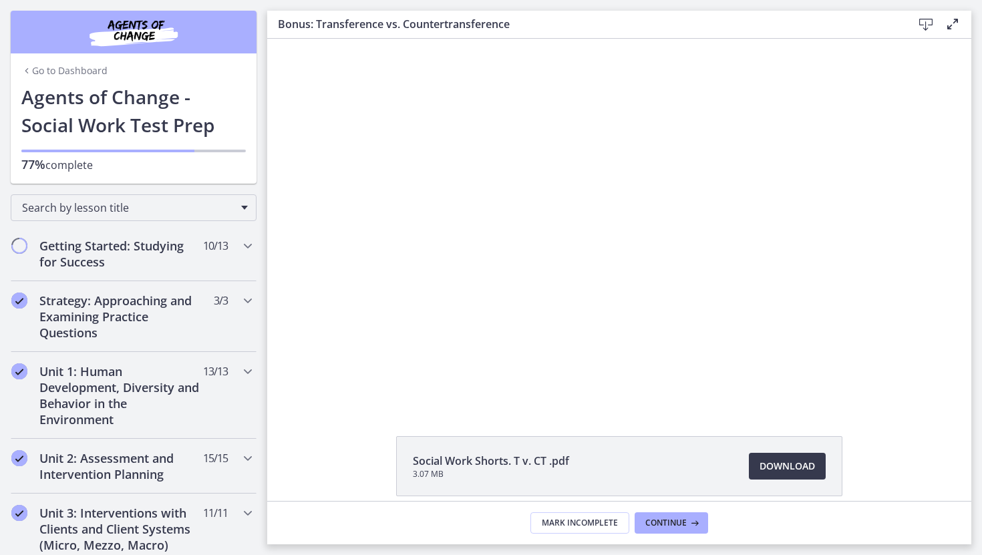
click at [23, 71] on icon "Chapters" at bounding box center [26, 70] width 11 height 11
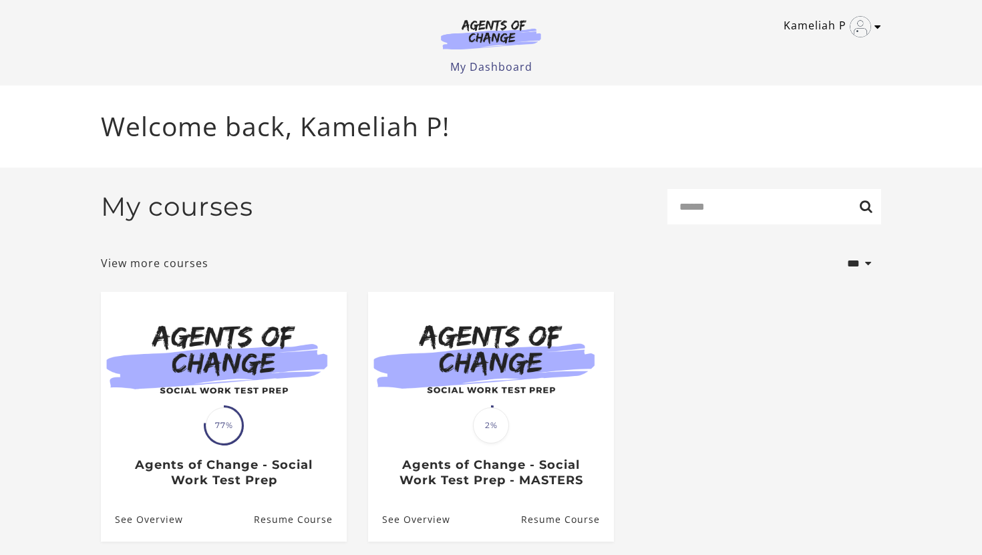
click at [867, 29] on img "Toggle menu" at bounding box center [859, 26] width 21 height 21
click at [796, 93] on link "Sign Out" at bounding box center [826, 94] width 118 height 23
